Goal: Check status: Check status

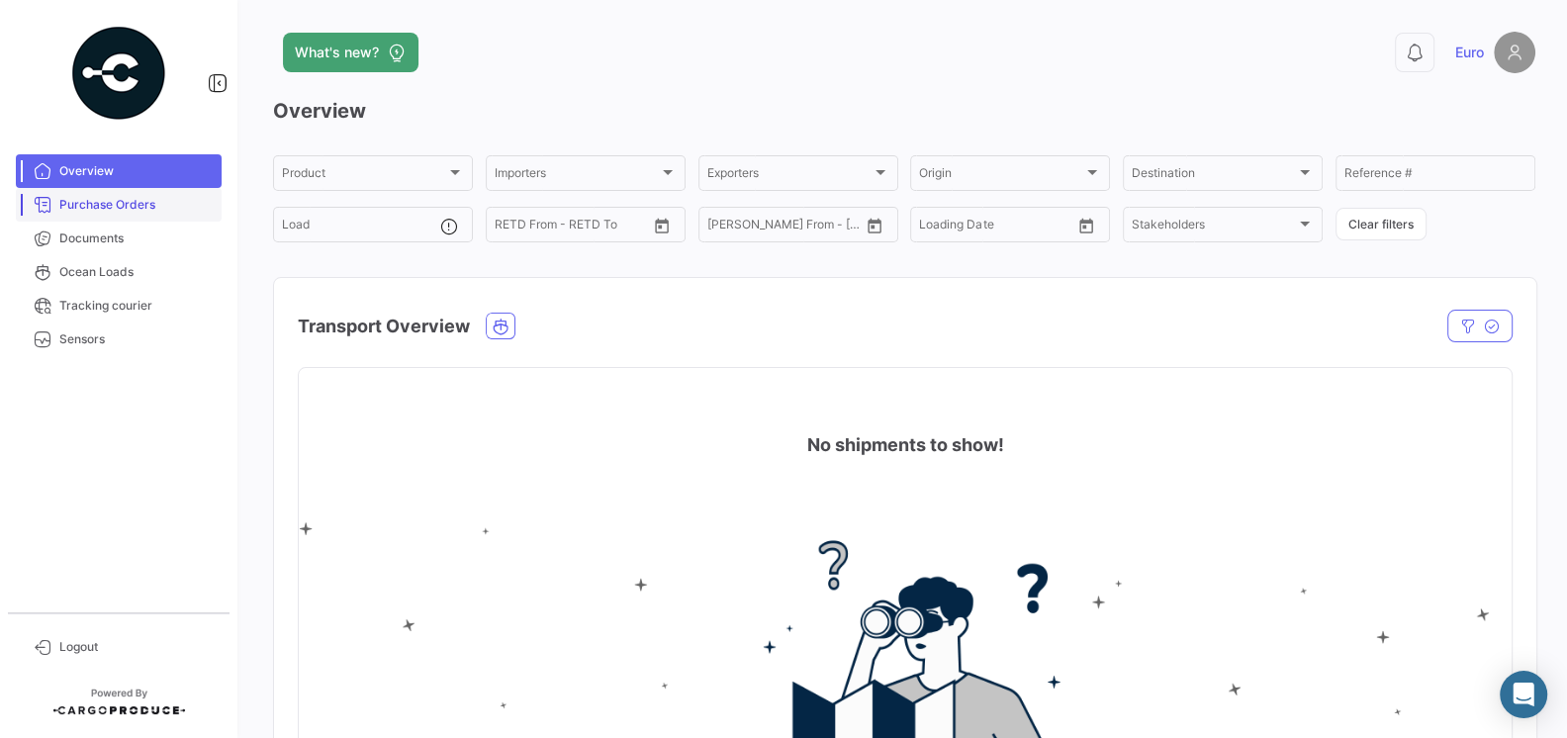
click at [74, 204] on span "Purchase Orders" at bounding box center [136, 205] width 154 height 18
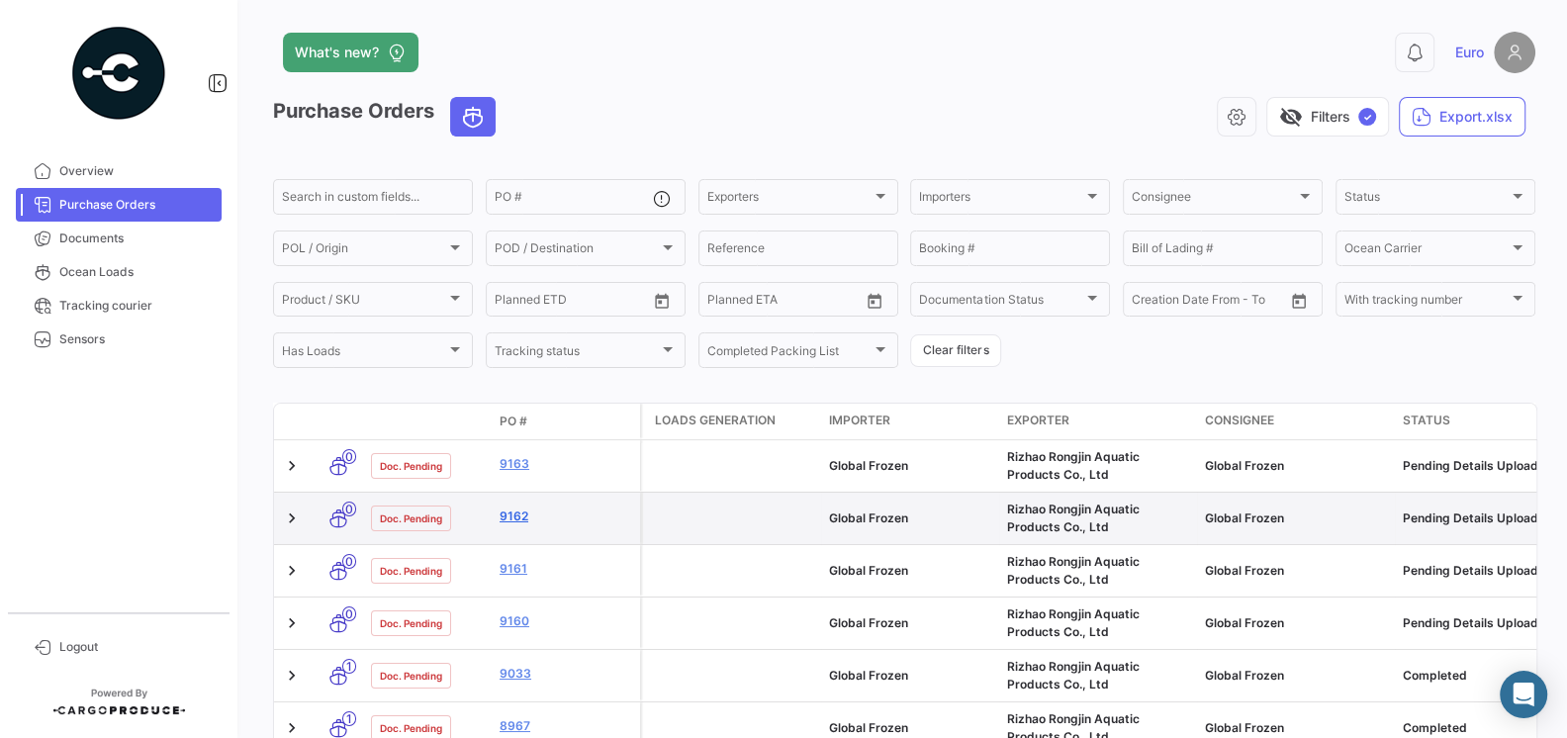
click at [519, 518] on link "9162" at bounding box center [566, 517] width 133 height 18
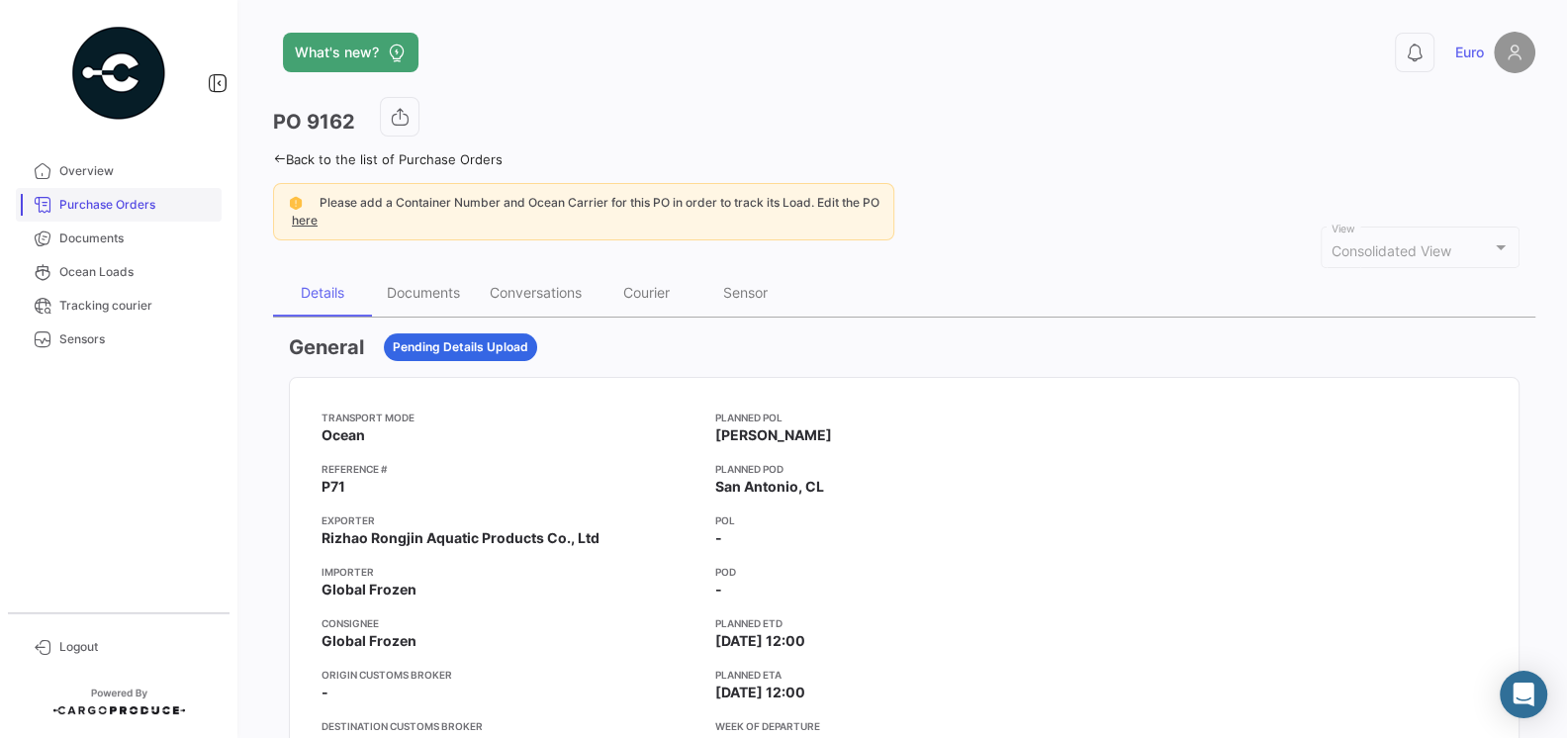
click at [94, 205] on span "Purchase Orders" at bounding box center [136, 205] width 154 height 18
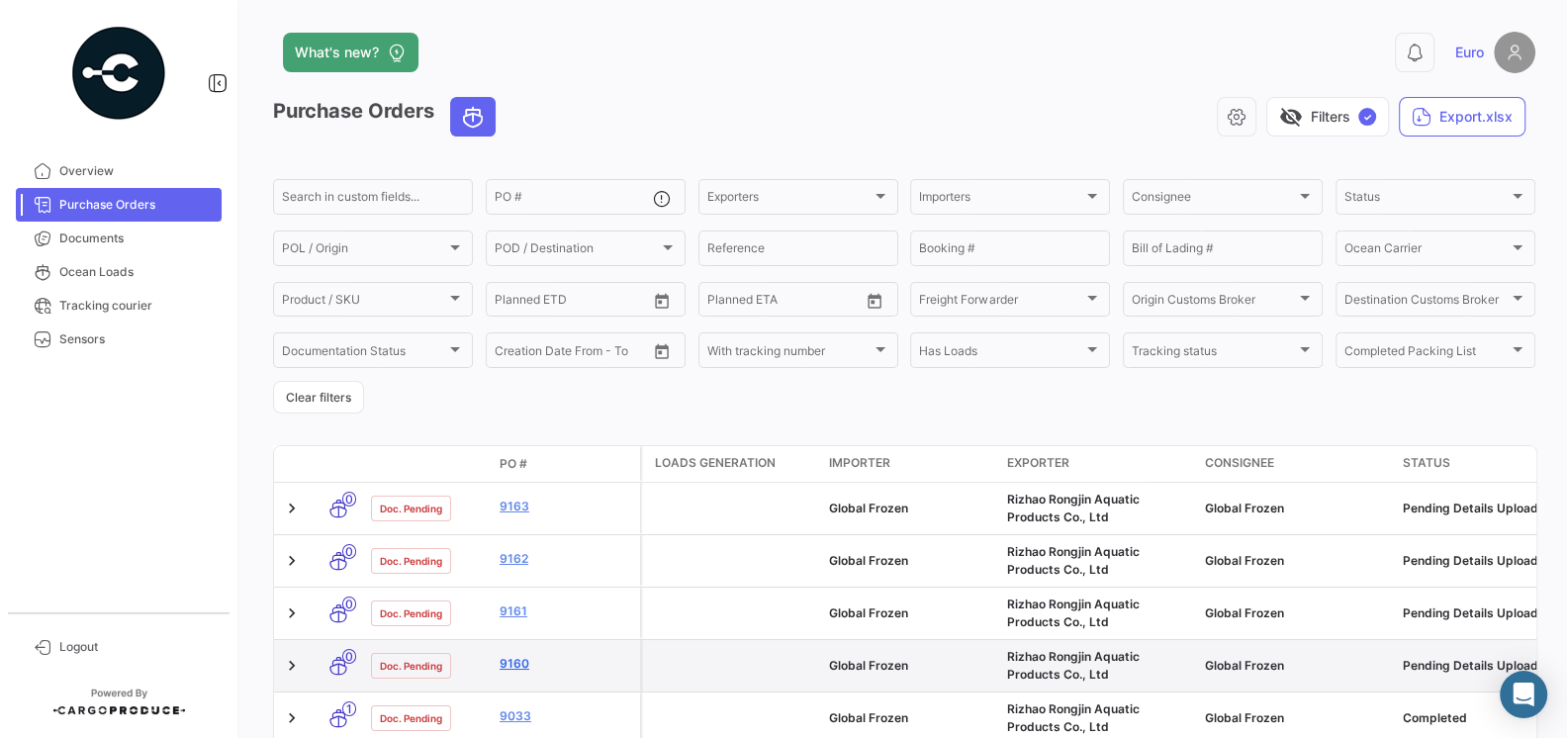
click at [519, 663] on link "9160" at bounding box center [566, 664] width 133 height 18
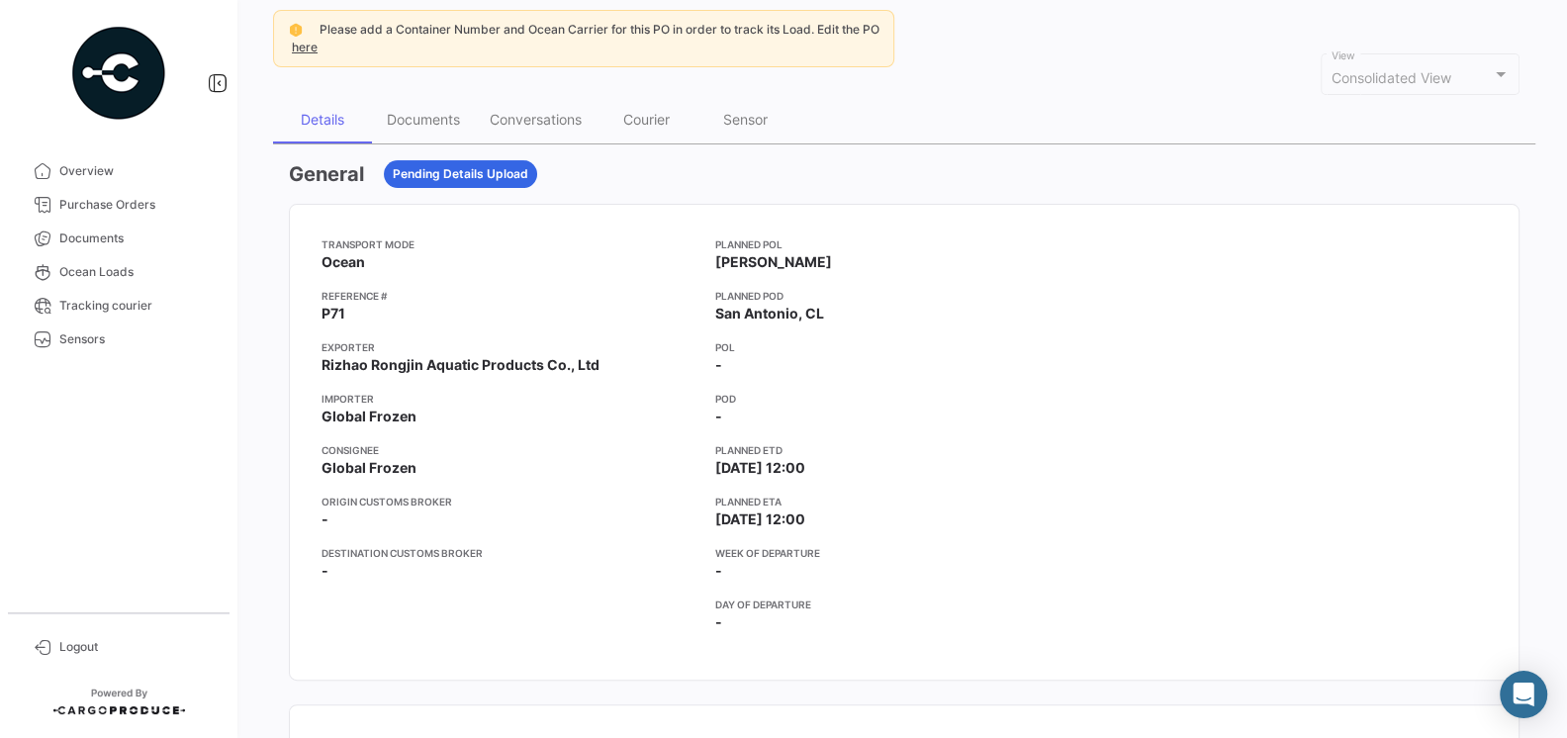
scroll to position [178, 0]
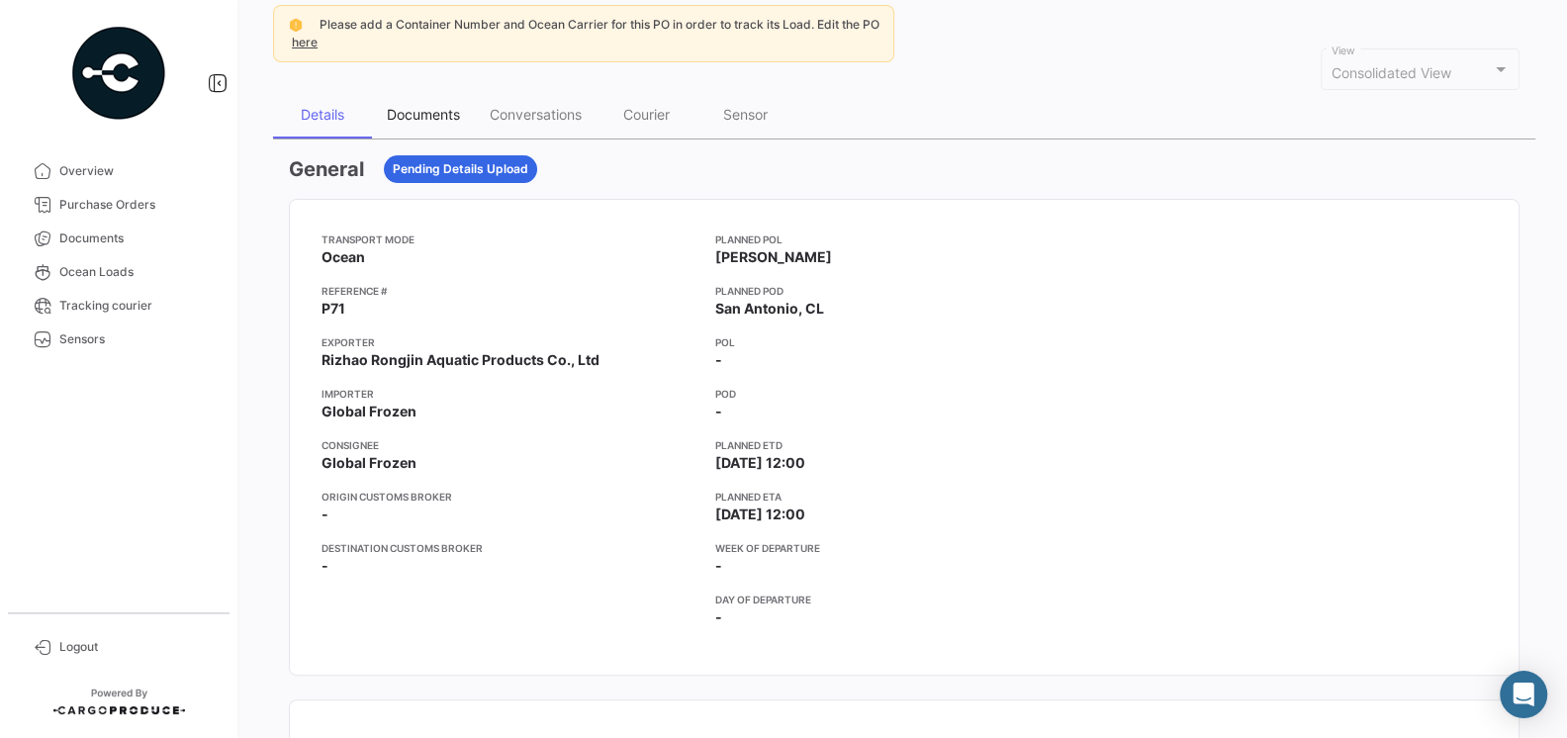
click at [406, 107] on div "Documents" at bounding box center [423, 114] width 73 height 17
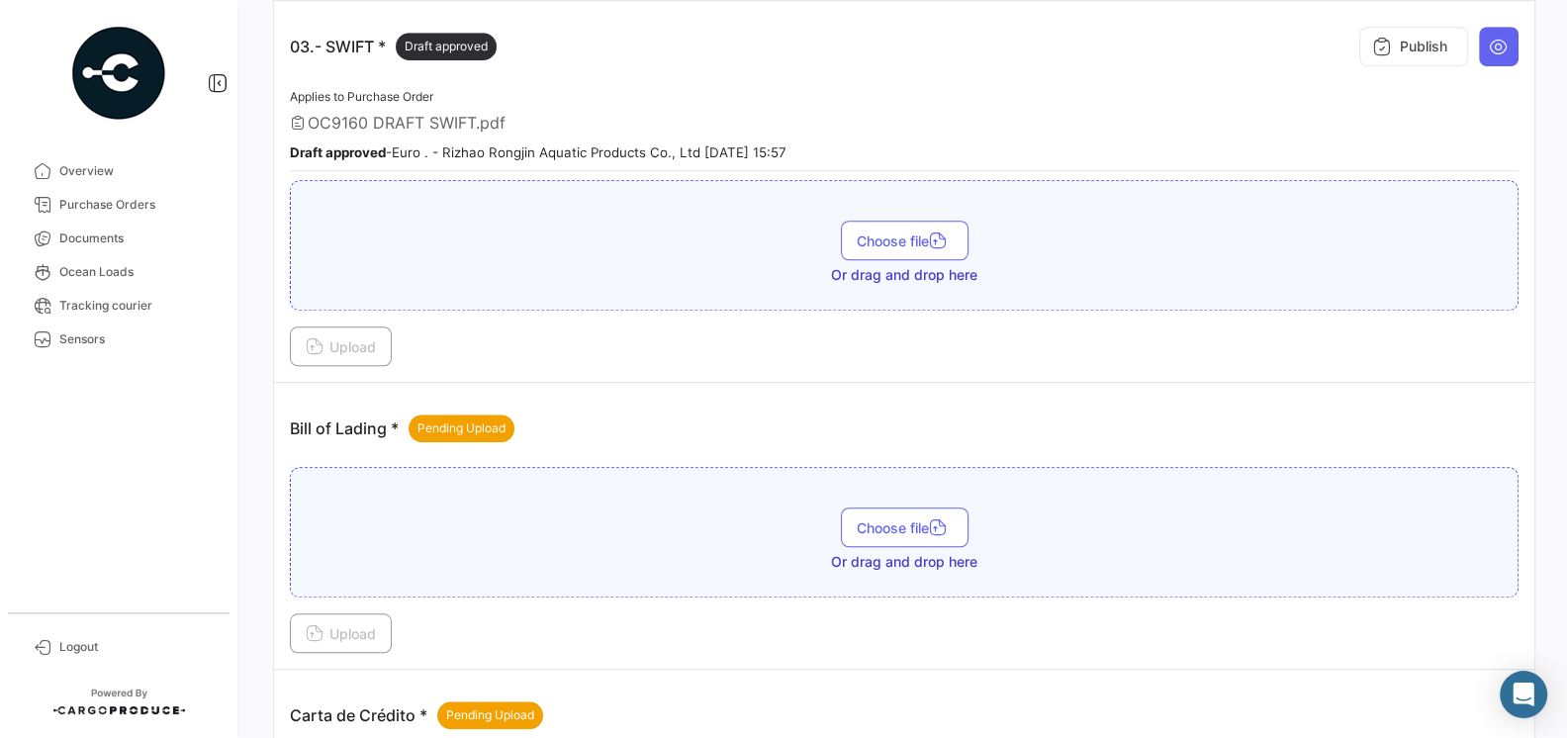
scroll to position [1143, 0]
